Goal: Information Seeking & Learning: Learn about a topic

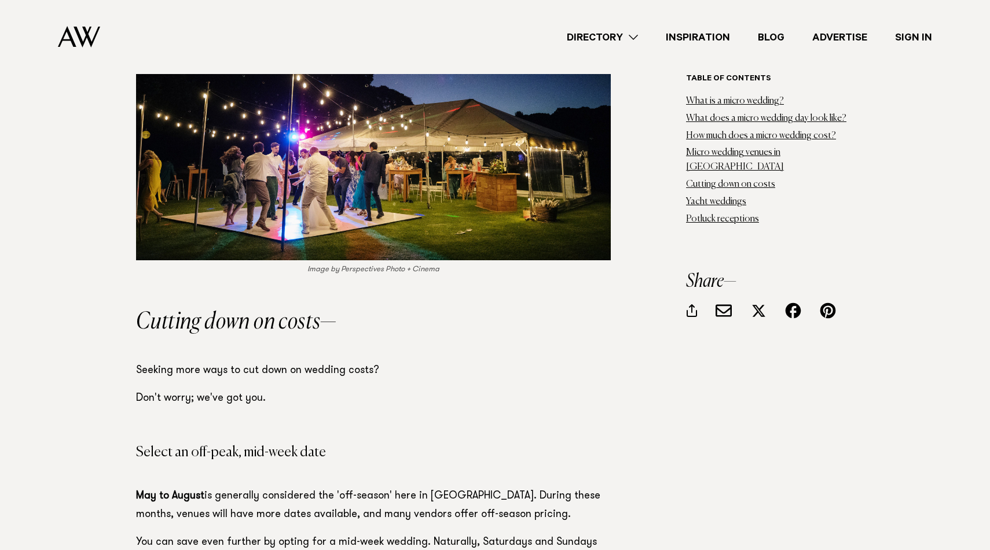
scroll to position [11986, 0]
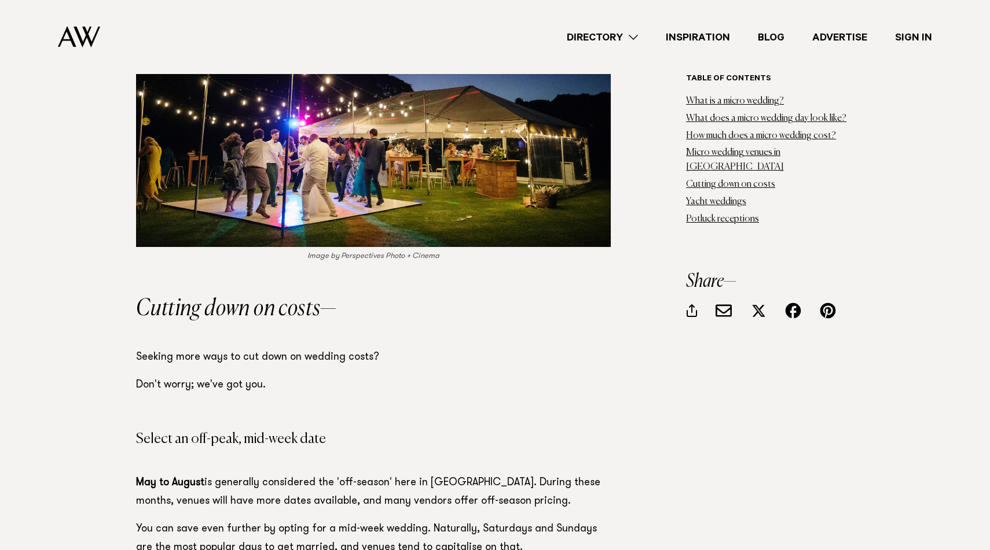
click at [638, 32] on link "Directory" at bounding box center [602, 38] width 99 height 16
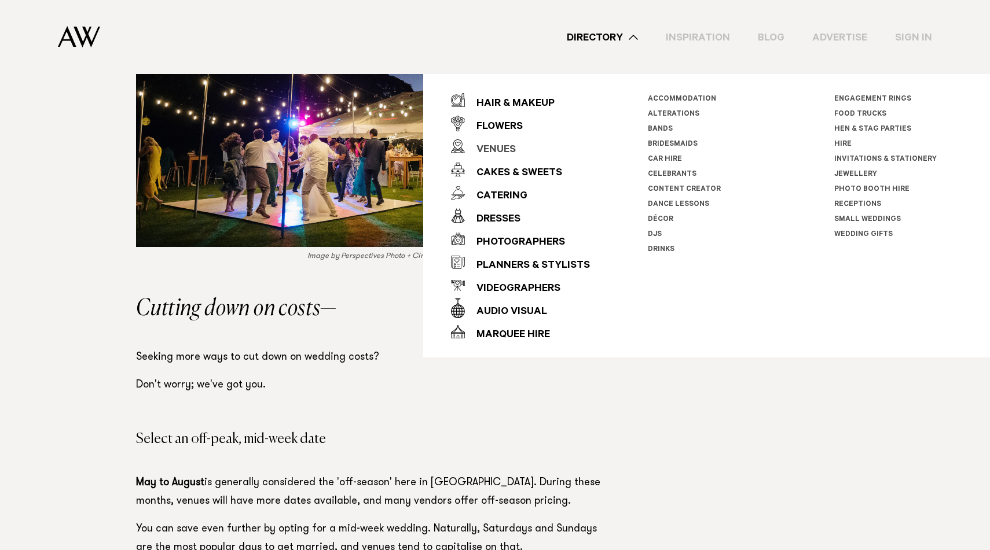
click at [532, 146] on link "Venues" at bounding box center [520, 146] width 139 height 23
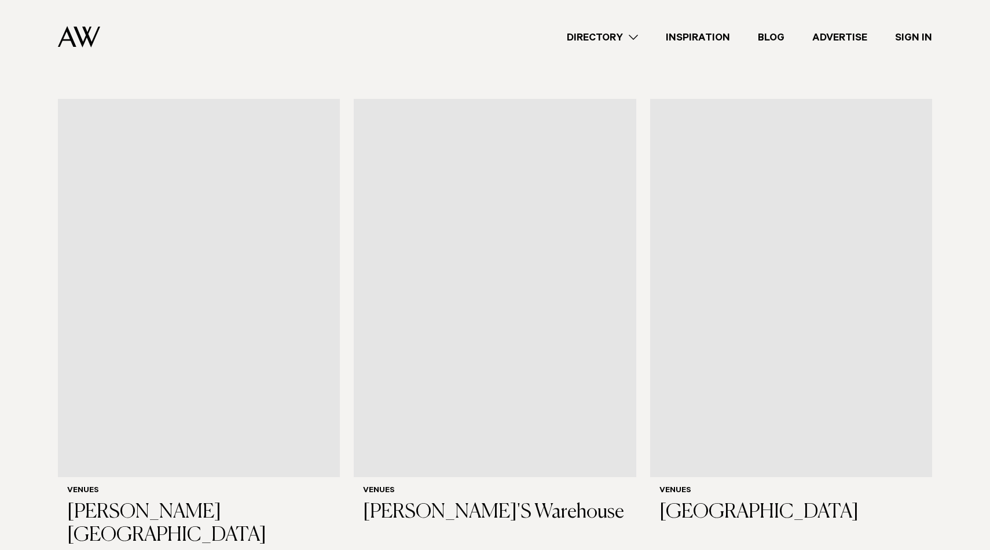
scroll to position [7000, 0]
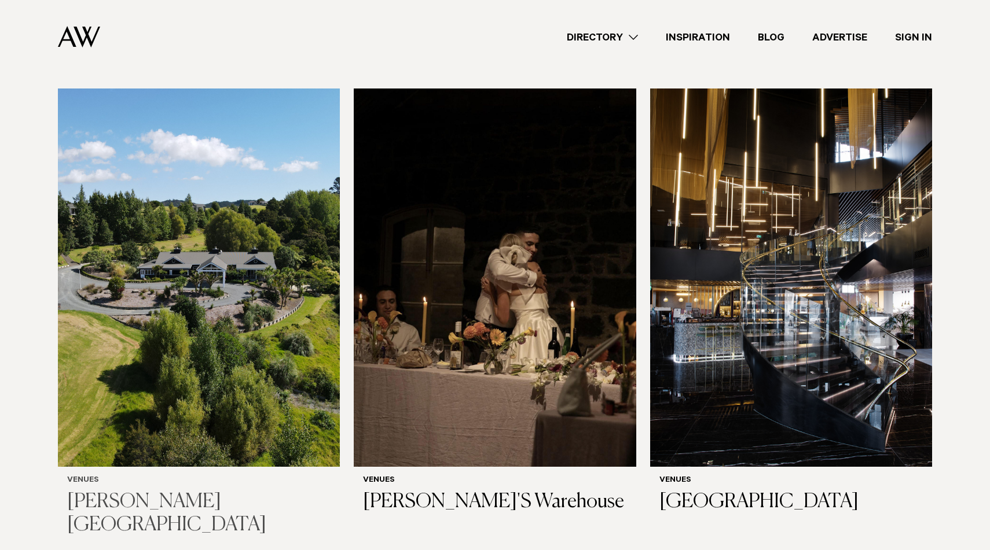
click at [244, 204] on img at bounding box center [199, 278] width 282 height 378
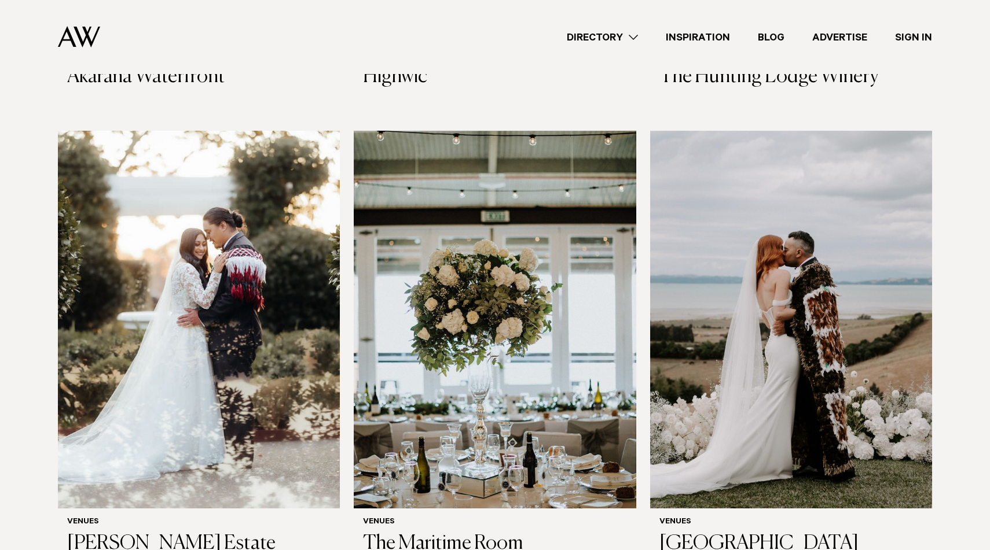
scroll to position [5030, 0]
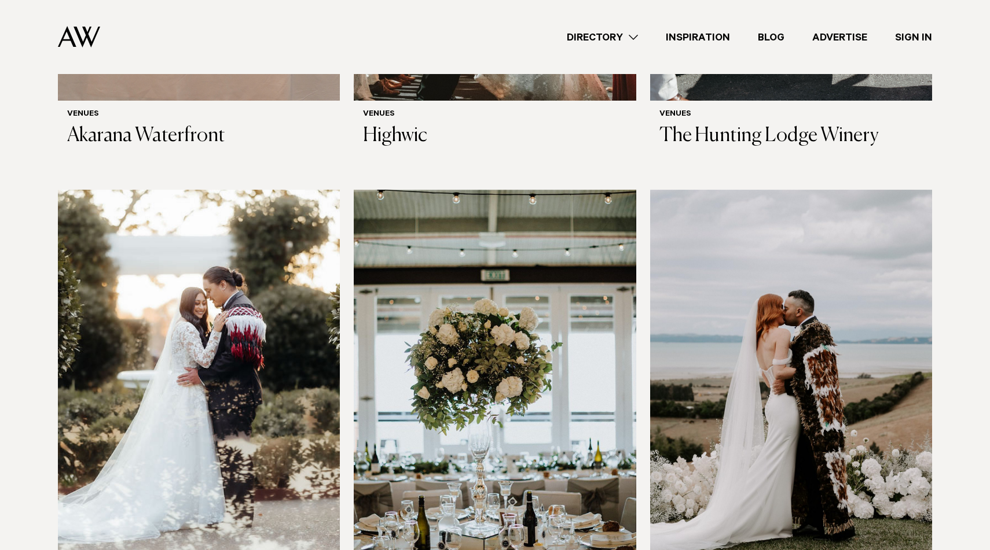
click at [709, 285] on img at bounding box center [791, 379] width 282 height 378
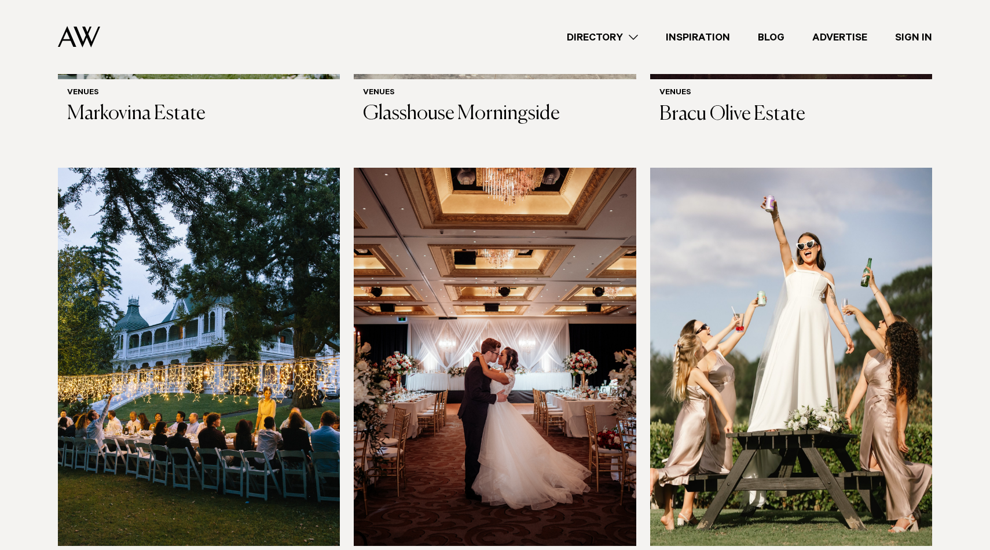
scroll to position [2128, 0]
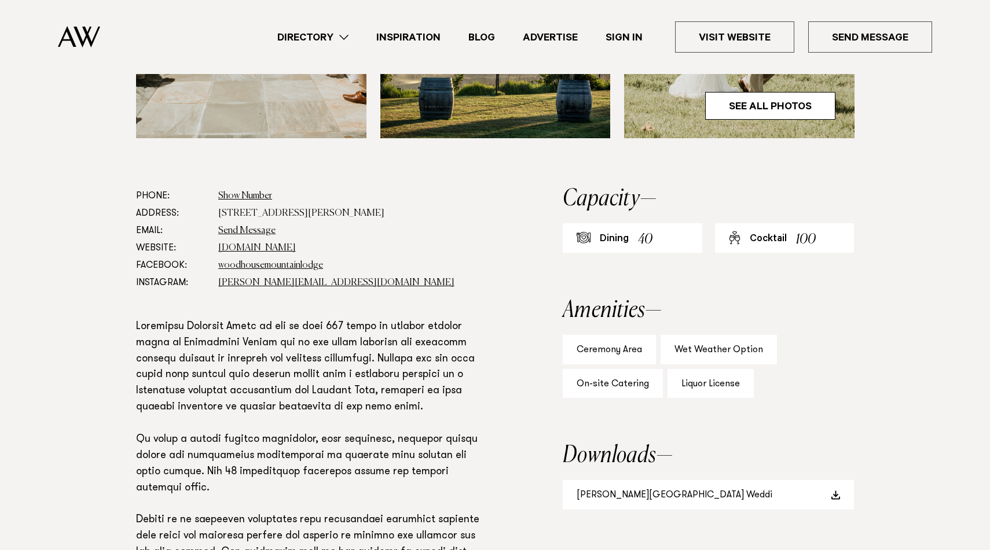
scroll to position [584, 0]
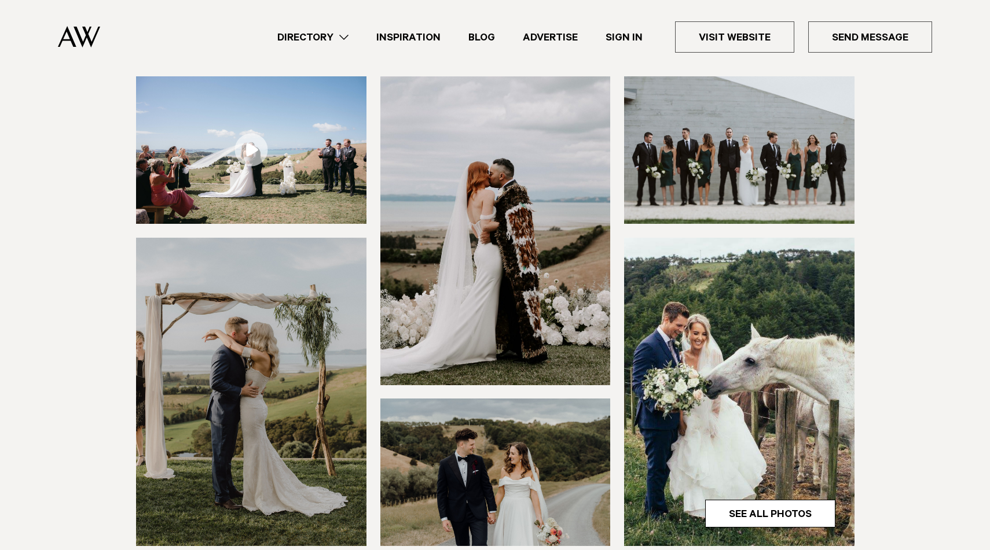
scroll to position [130, 0]
